Goal: Information Seeking & Learning: Learn about a topic

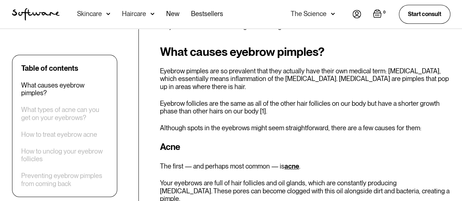
scroll to position [328, 0]
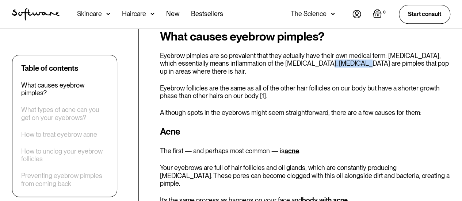
drag, startPoint x: 323, startPoint y: 63, endPoint x: 298, endPoint y: 64, distance: 25.6
click at [298, 64] on p "Eyebrow pimples are so prevalent that they actually have their own medical term…" at bounding box center [305, 64] width 290 height 24
copy p "[MEDICAL_DATA]"
click at [266, 91] on p "Eyebrow follicles are the same as all of the other hair follicles on our body b…" at bounding box center [305, 92] width 290 height 16
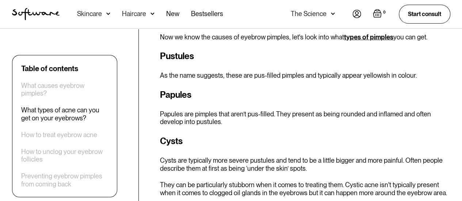
scroll to position [912, 0]
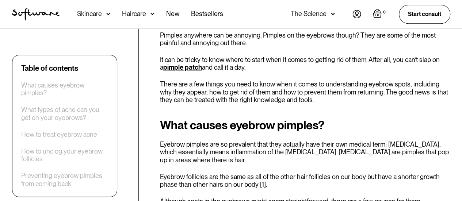
scroll to position [255, 0]
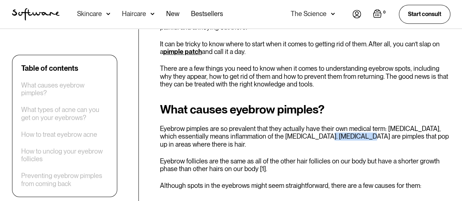
drag, startPoint x: 324, startPoint y: 135, endPoint x: 298, endPoint y: 136, distance: 26.3
click at [298, 136] on p "Eyebrow pimples are so prevalent that they actually have their own medical term…" at bounding box center [305, 137] width 290 height 24
copy p "[MEDICAL_DATA]"
